Goal: Information Seeking & Learning: Learn about a topic

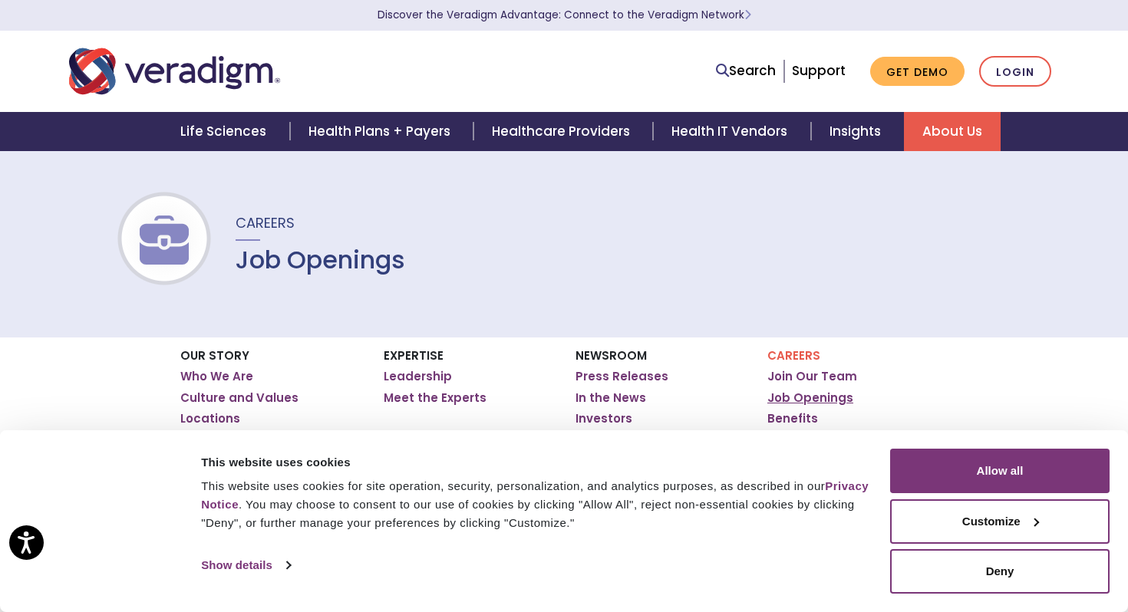
click at [803, 398] on link "Job Openings" at bounding box center [810, 398] width 86 height 15
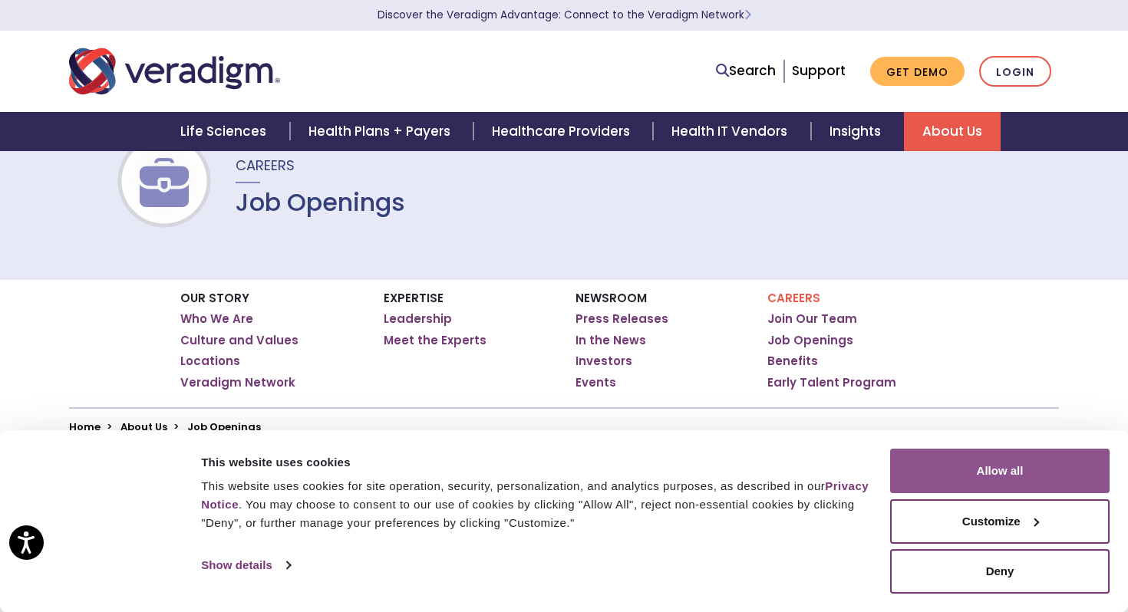
click at [970, 481] on button "Allow all" at bounding box center [999, 471] width 219 height 45
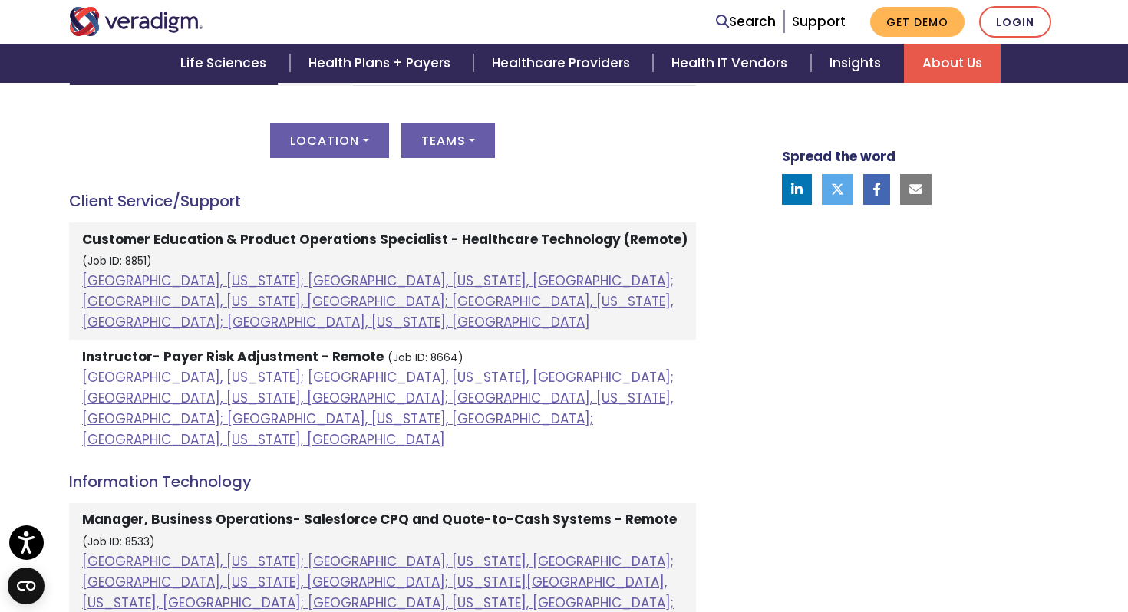
scroll to position [810, 0]
click at [329, 141] on button "Location" at bounding box center [329, 141] width 118 height 35
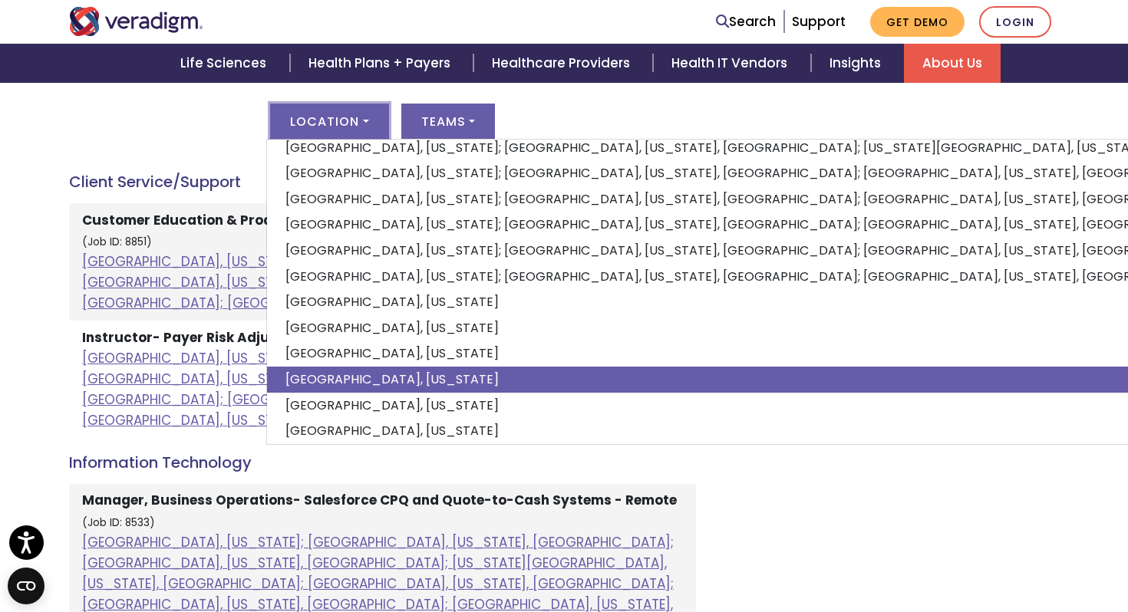
scroll to position [0, 0]
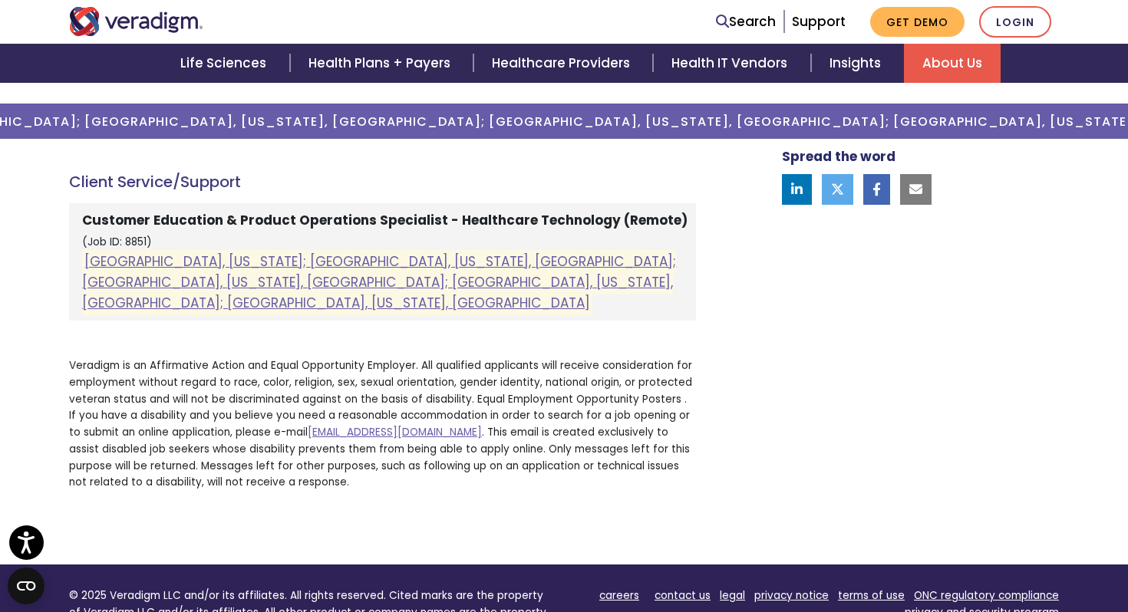
click at [345, 297] on li "Customer Education & Product Operations Specialist - Healthcare Technology (Rem…" at bounding box center [382, 261] width 627 height 117
